Goal: Navigation & Orientation: Find specific page/section

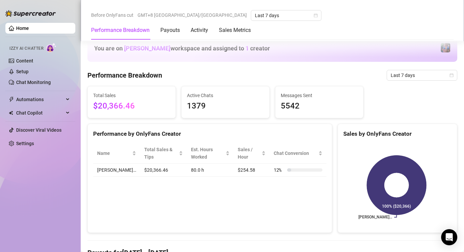
scroll to position [269, 0]
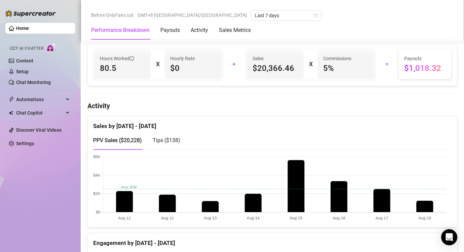
scroll to position [303, 0]
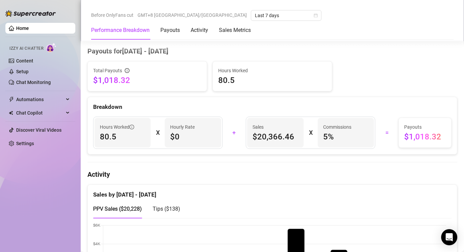
scroll to position [303, 0]
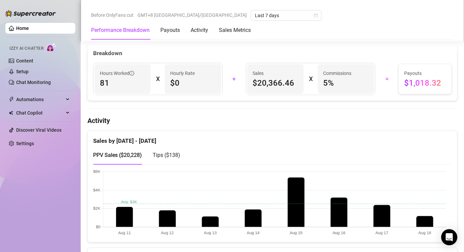
scroll to position [269, 0]
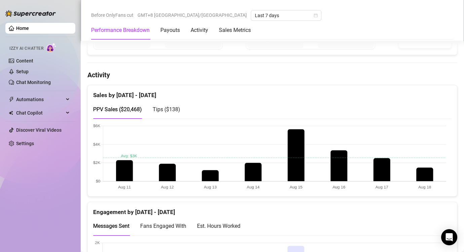
scroll to position [336, 0]
